Goal: Communication & Community: Answer question/provide support

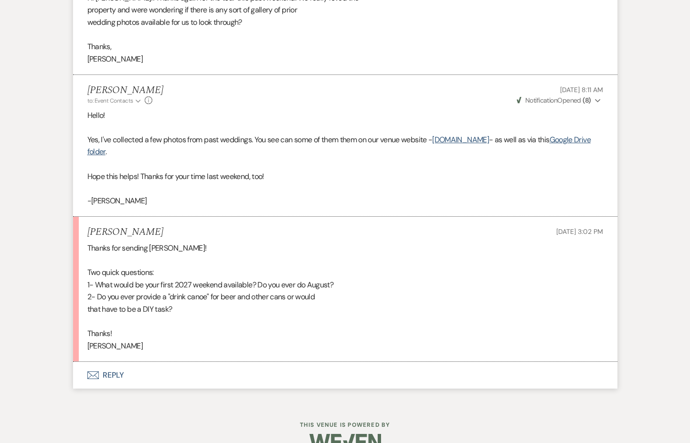
scroll to position [3483, 0]
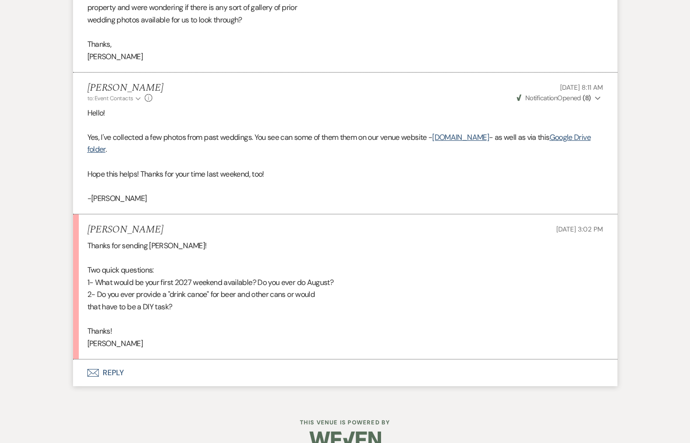
click at [118, 360] on button "Envelope Reply" at bounding box center [345, 373] width 545 height 27
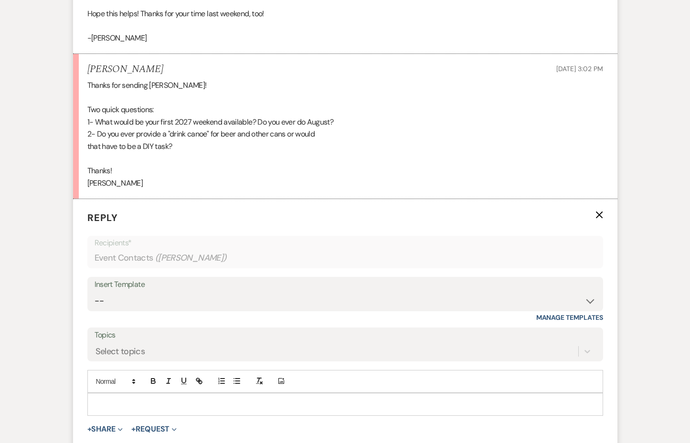
scroll to position [3666, 0]
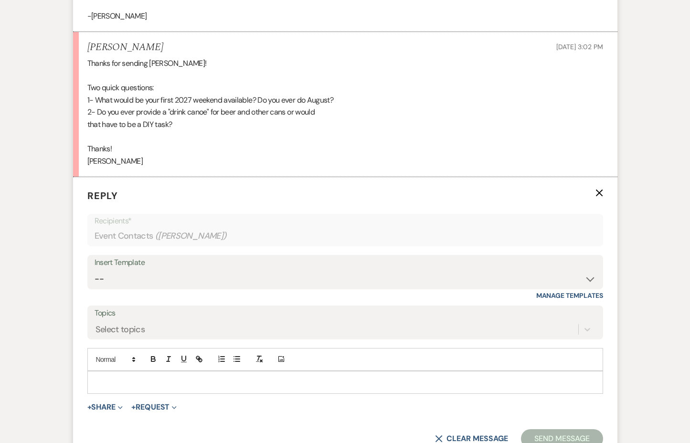
click at [136, 377] on p at bounding box center [345, 382] width 501 height 11
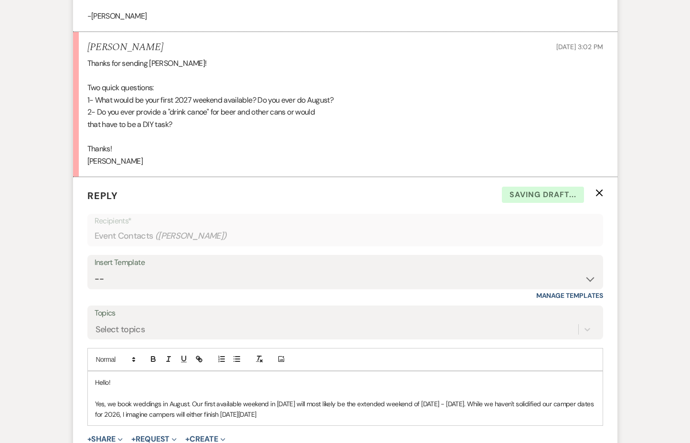
click at [213, 399] on p "Yes, we book weddings in August. Our first available weekend in [DATE] will mos…" at bounding box center [345, 409] width 501 height 21
click at [296, 403] on p "Yes, we book weddings in August. Our first available weekend in [DATE] will mos…" at bounding box center [345, 409] width 501 height 21
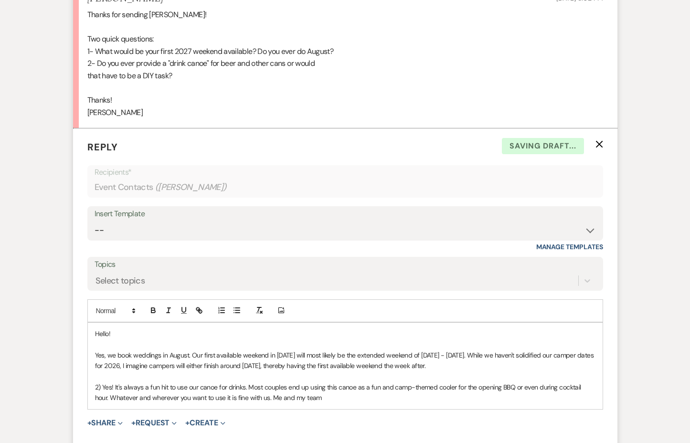
scroll to position [3742, 0]
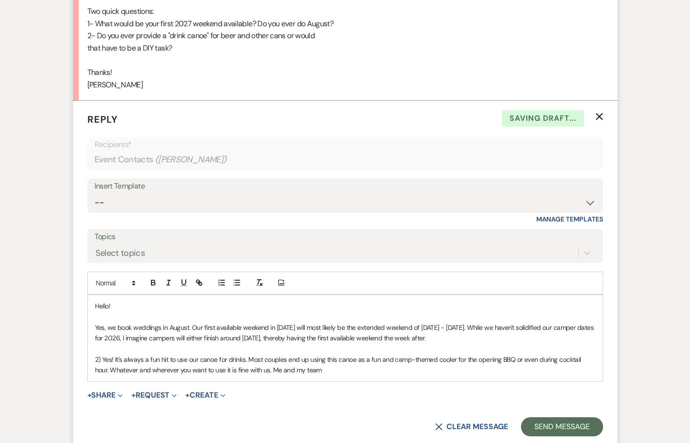
drag, startPoint x: 308, startPoint y: 356, endPoint x: 256, endPoint y: 358, distance: 52.1
click at [256, 358] on p "2) Yes! It's always a fun hit to use our canoe for drinks. Most couples end up …" at bounding box center [345, 364] width 501 height 21
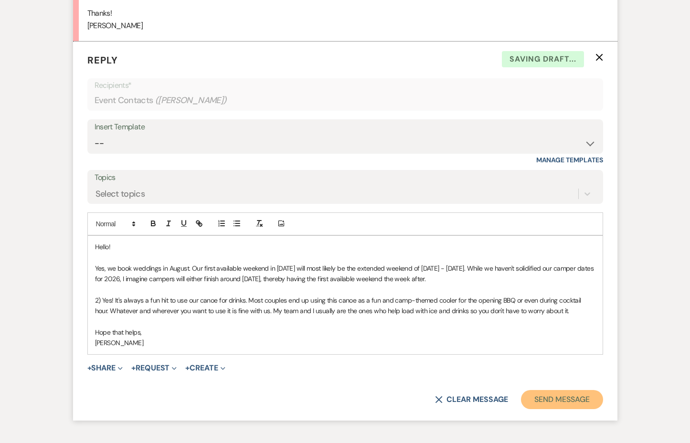
click at [577, 395] on button "Send Message" at bounding box center [562, 399] width 82 height 19
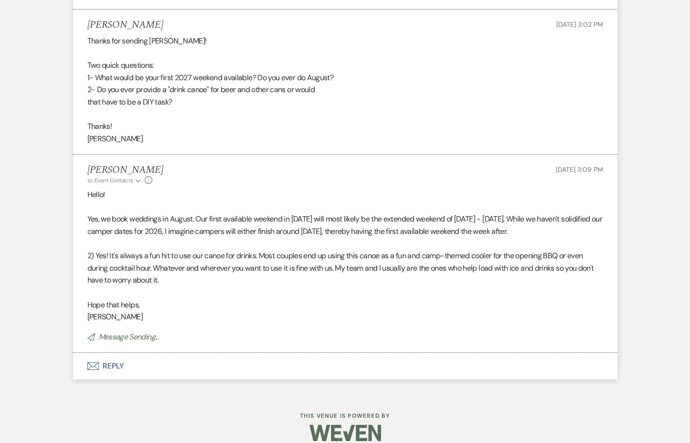
scroll to position [3669, 0]
